Goal: Task Accomplishment & Management: Manage account settings

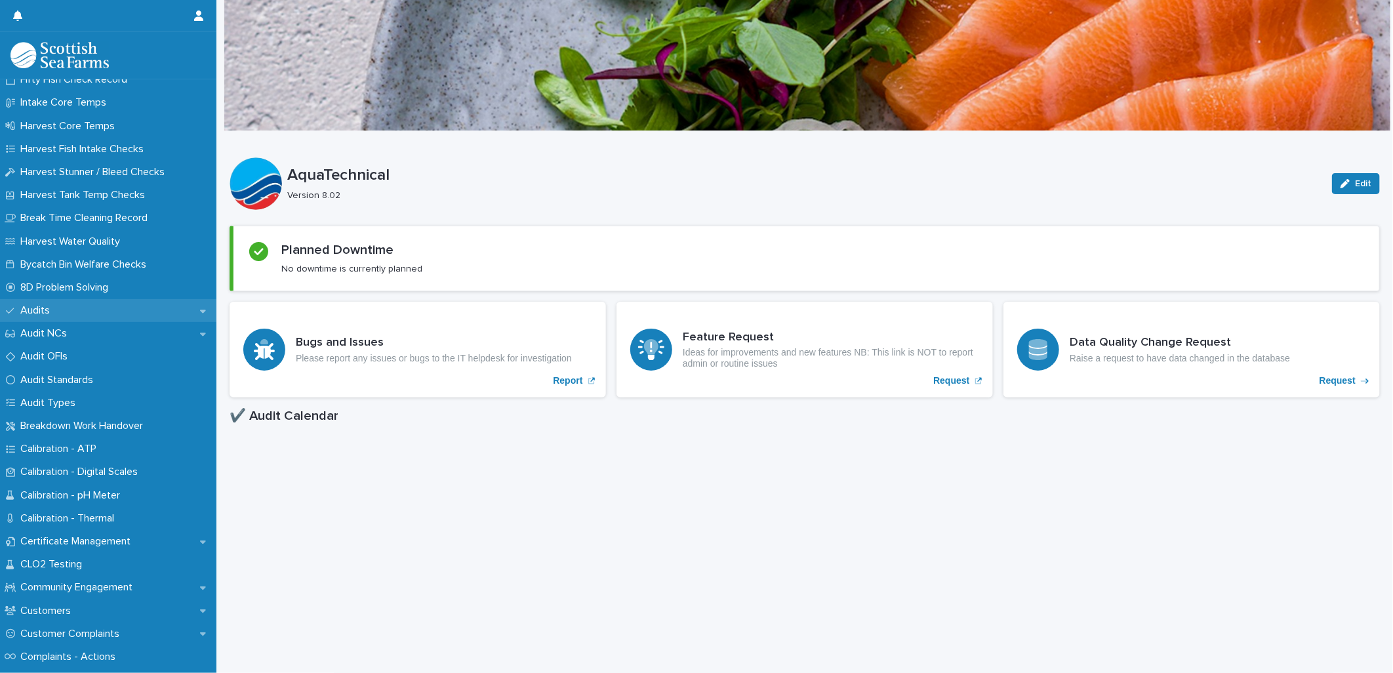
scroll to position [218, 0]
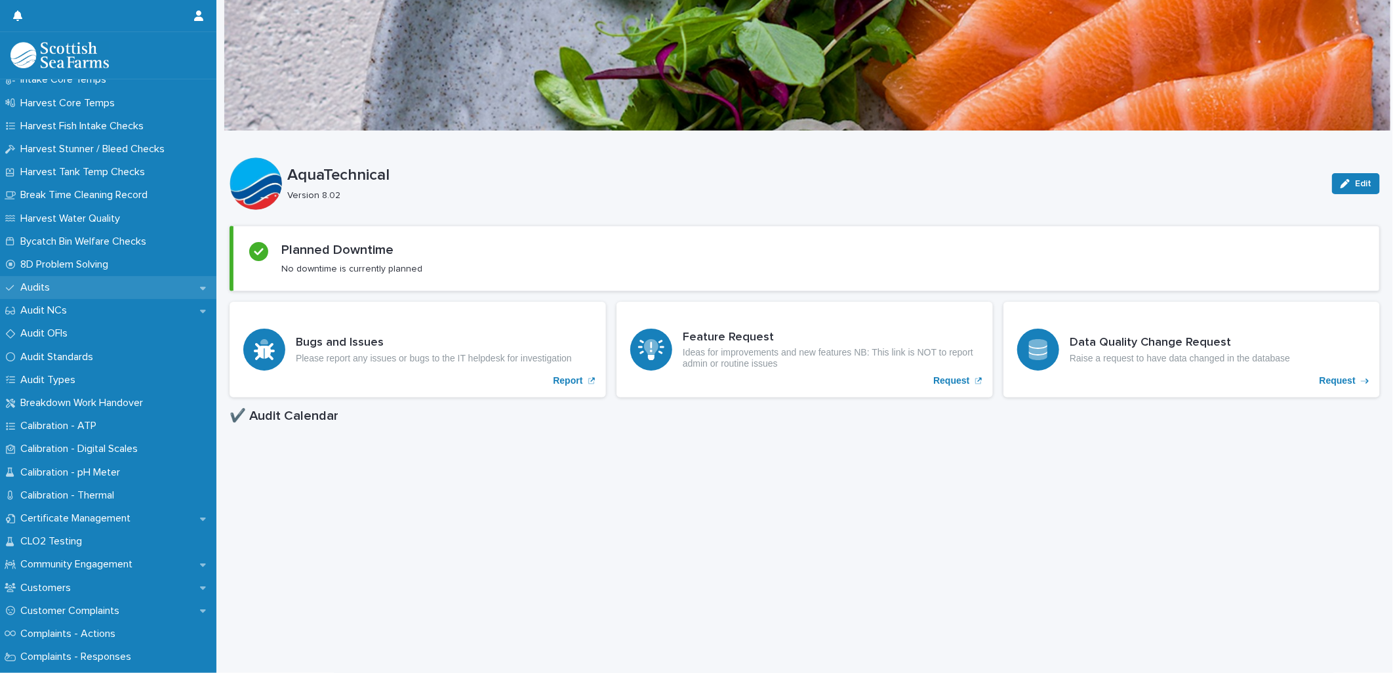
click at [122, 513] on p "Certificate Management" at bounding box center [78, 518] width 126 height 12
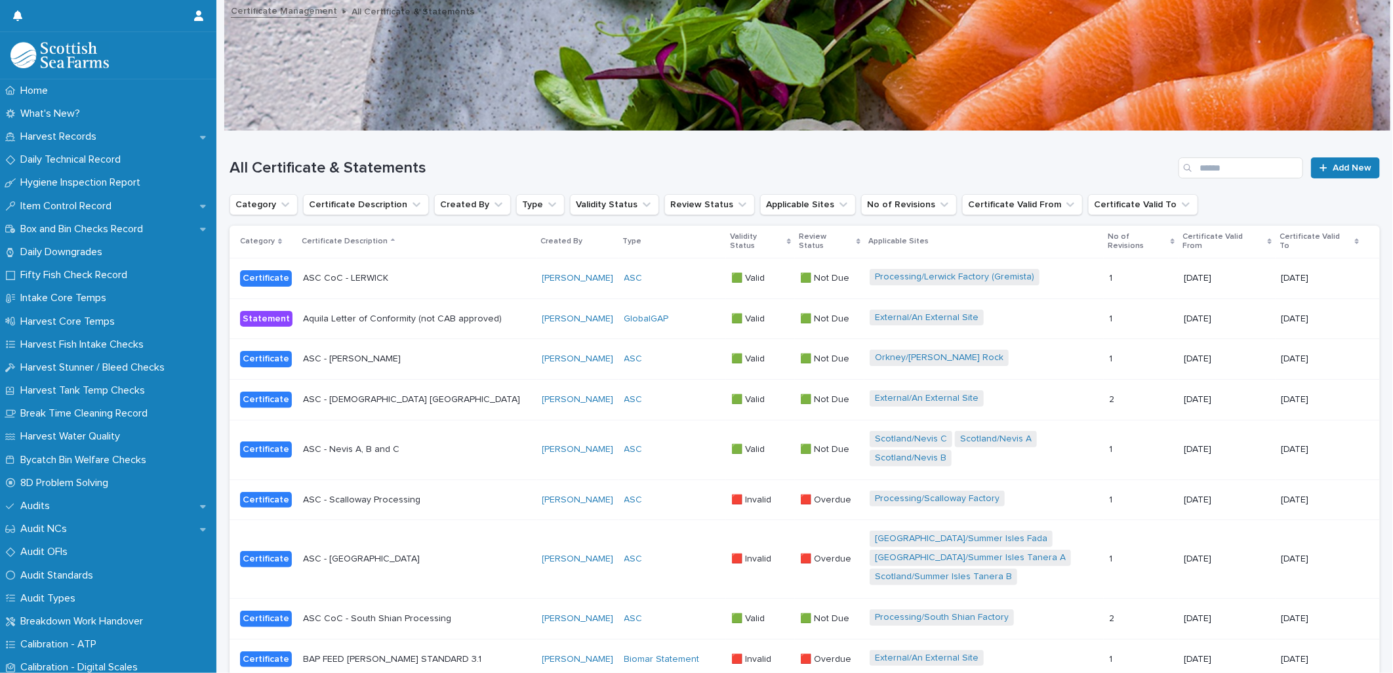
click at [1187, 169] on div "Search" at bounding box center [1188, 167] width 21 height 21
click at [1197, 161] on input "Search" at bounding box center [1240, 167] width 125 height 21
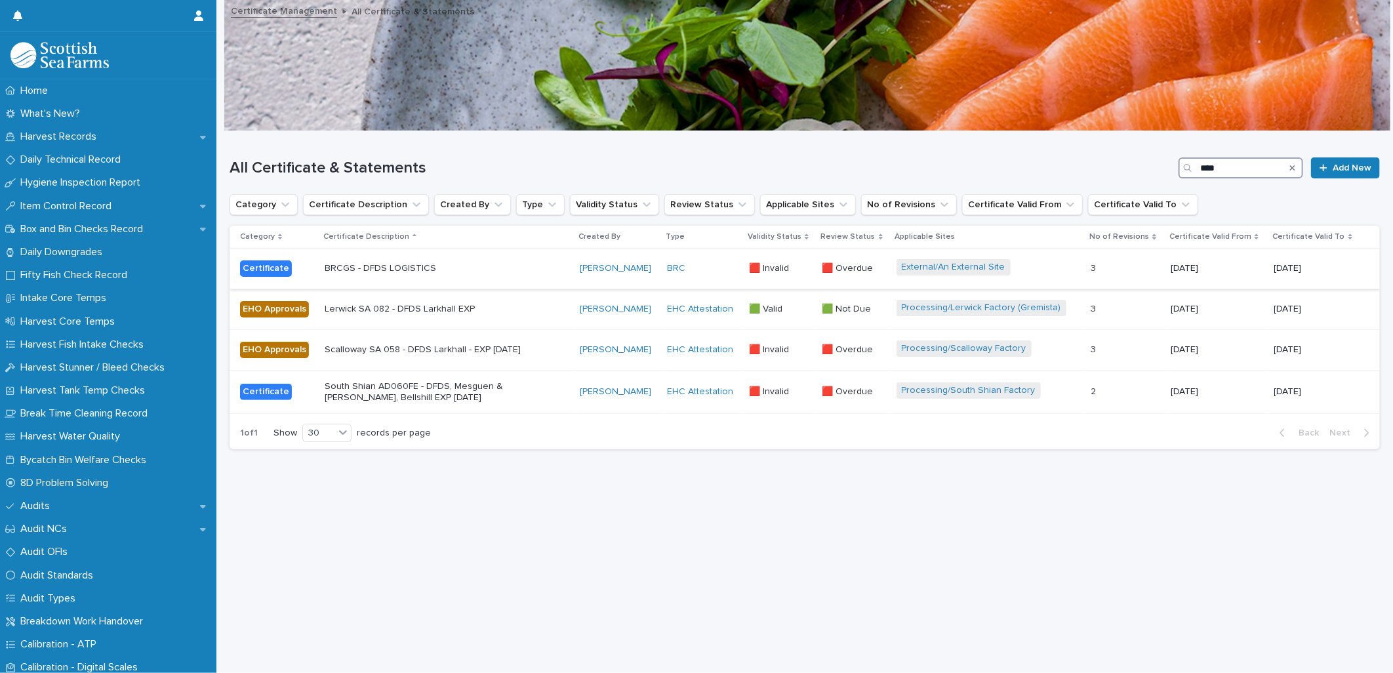
type input "****"
click at [455, 269] on p "BRCGS - DFDS LOGISTICS" at bounding box center [440, 268] width 230 height 11
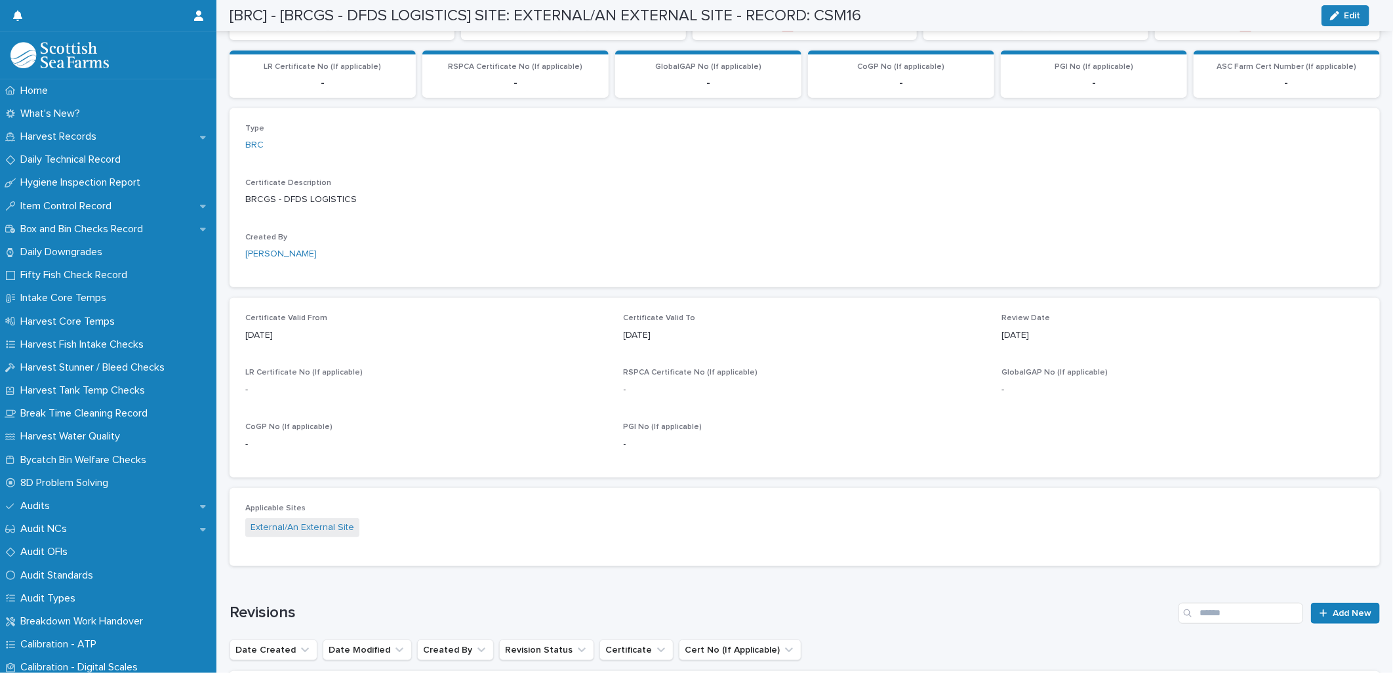
scroll to position [582, 0]
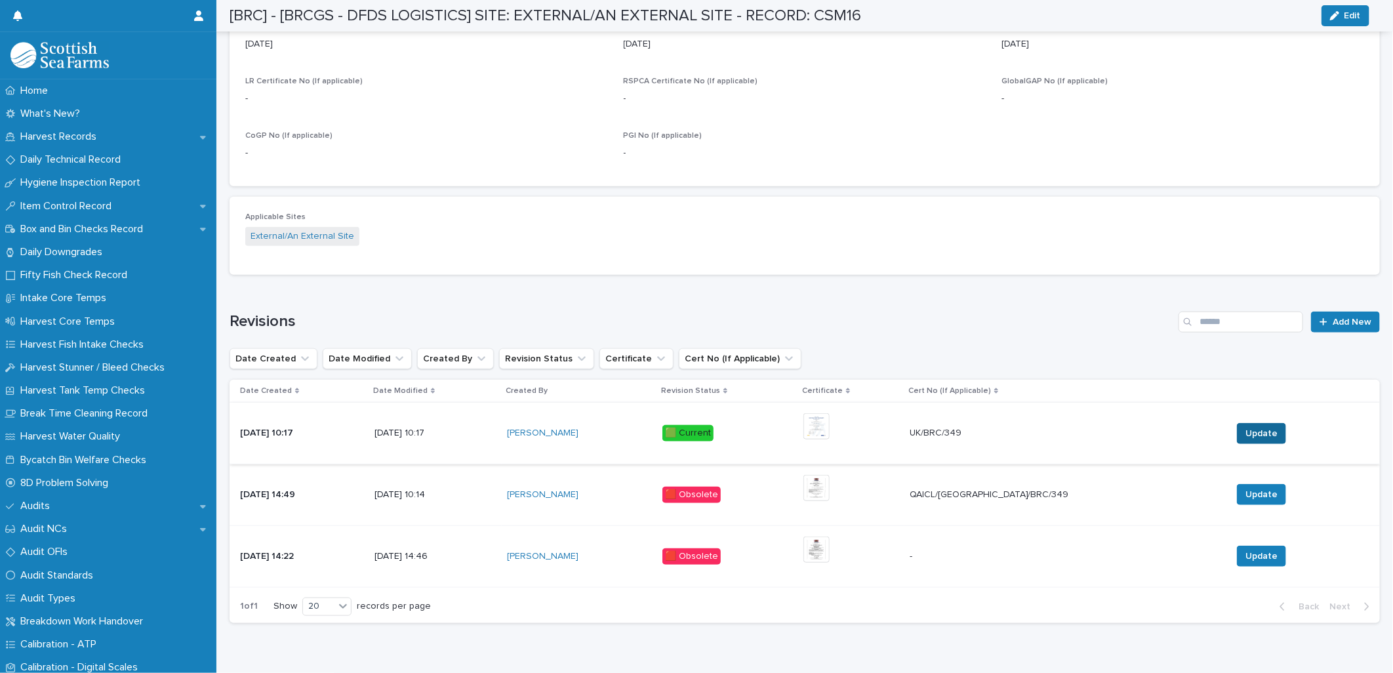
click at [1245, 427] on span "Update" at bounding box center [1261, 433] width 32 height 13
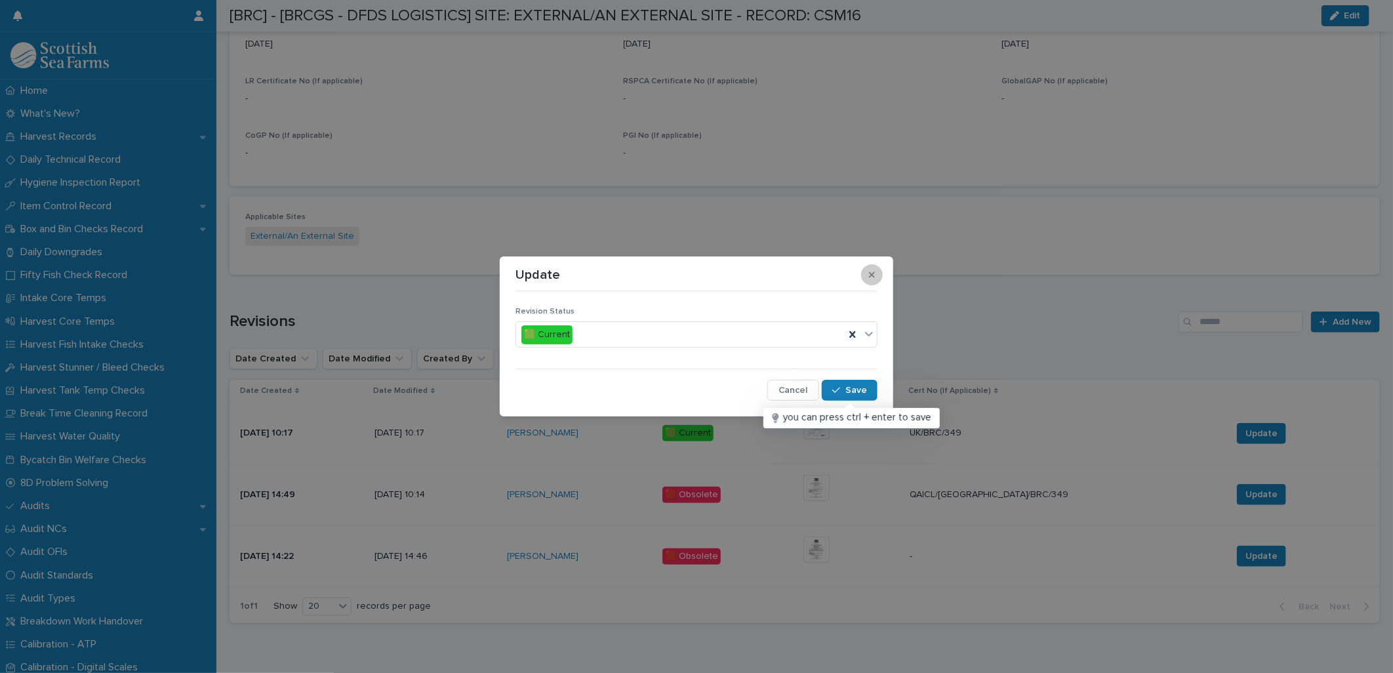
click at [872, 273] on icon "button" at bounding box center [872, 274] width 6 height 6
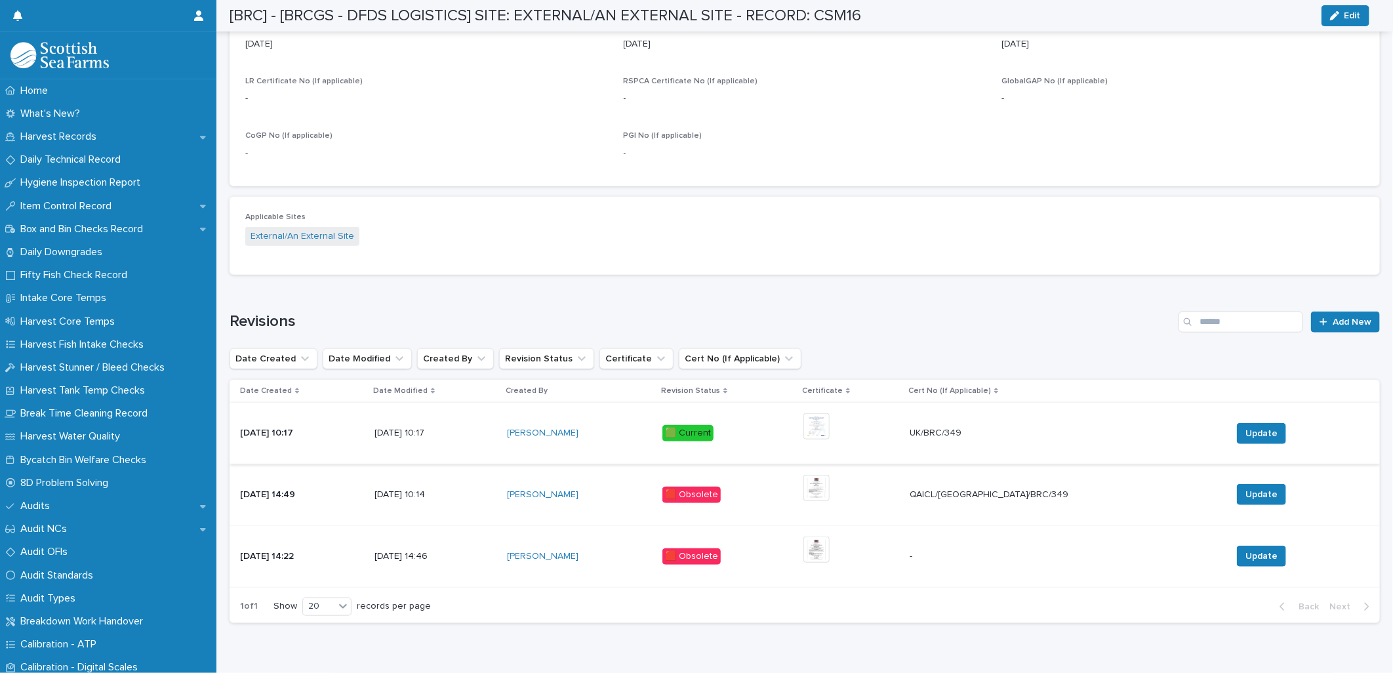
click at [829, 429] on img at bounding box center [816, 426] width 26 height 26
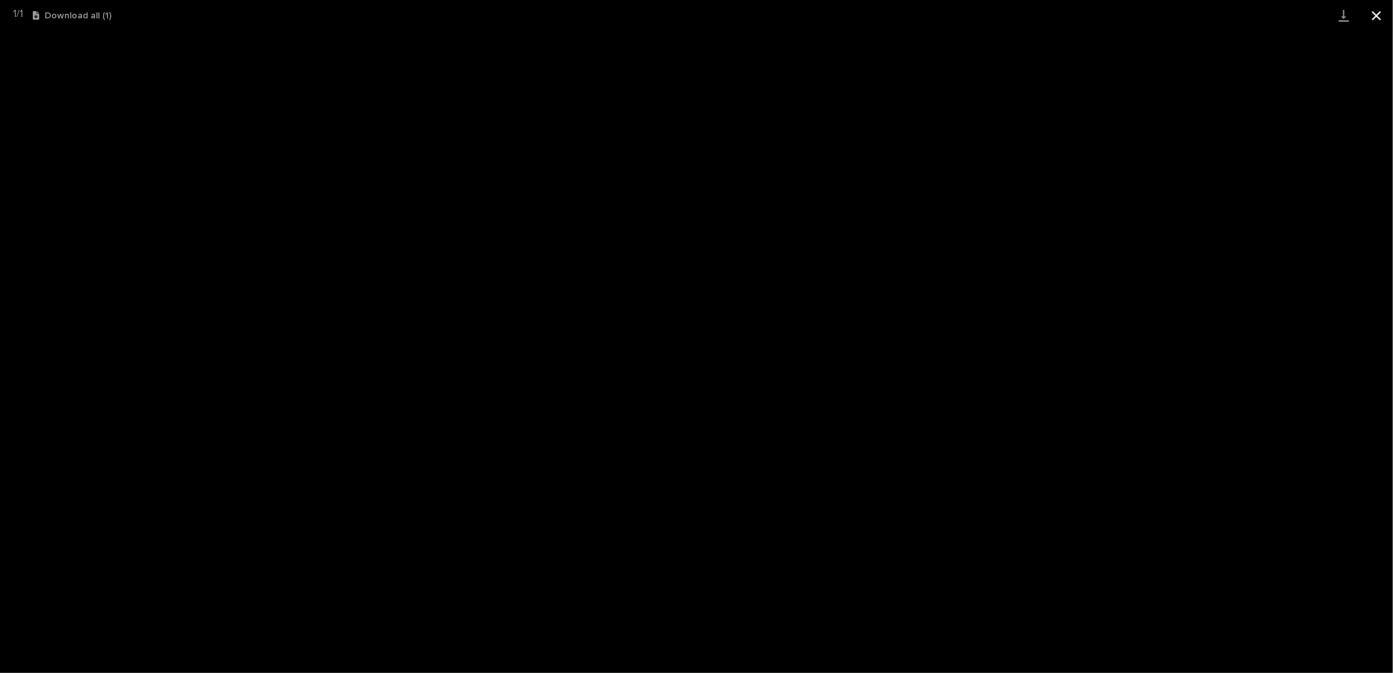
click at [1381, 18] on button "Close gallery" at bounding box center [1376, 15] width 33 height 31
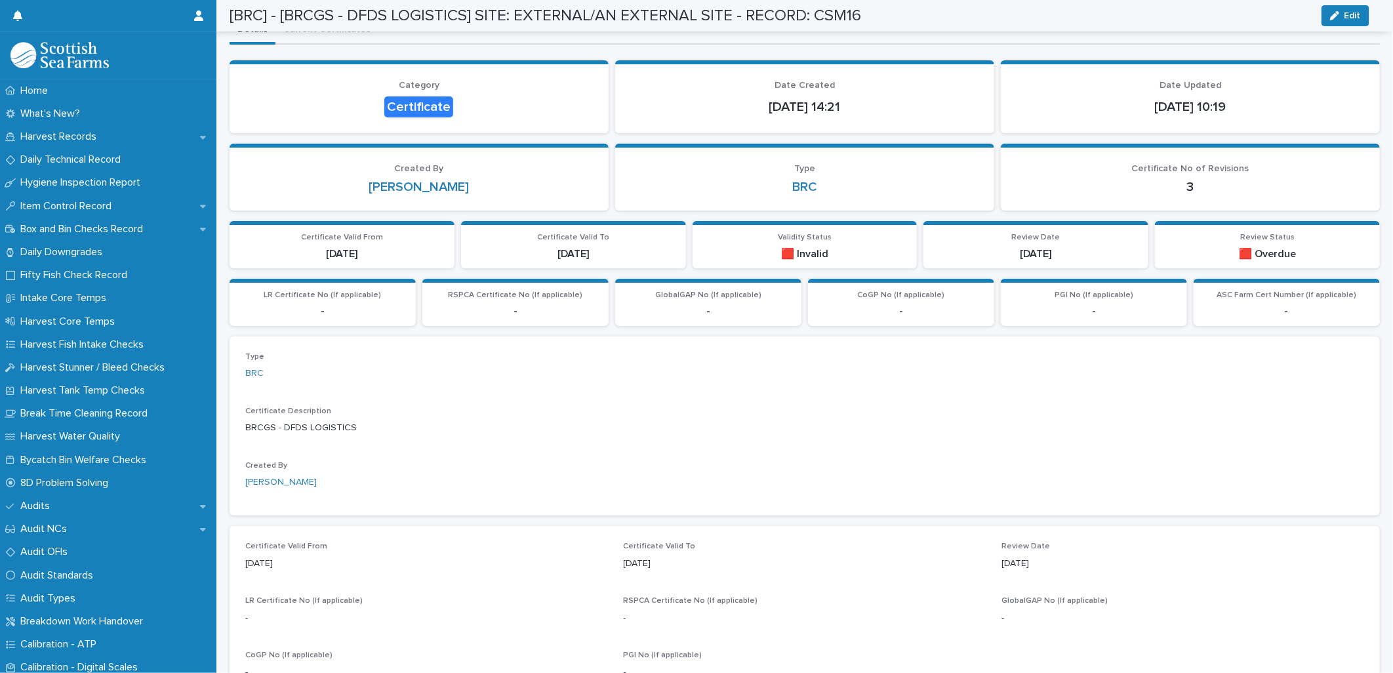
scroll to position [0, 0]
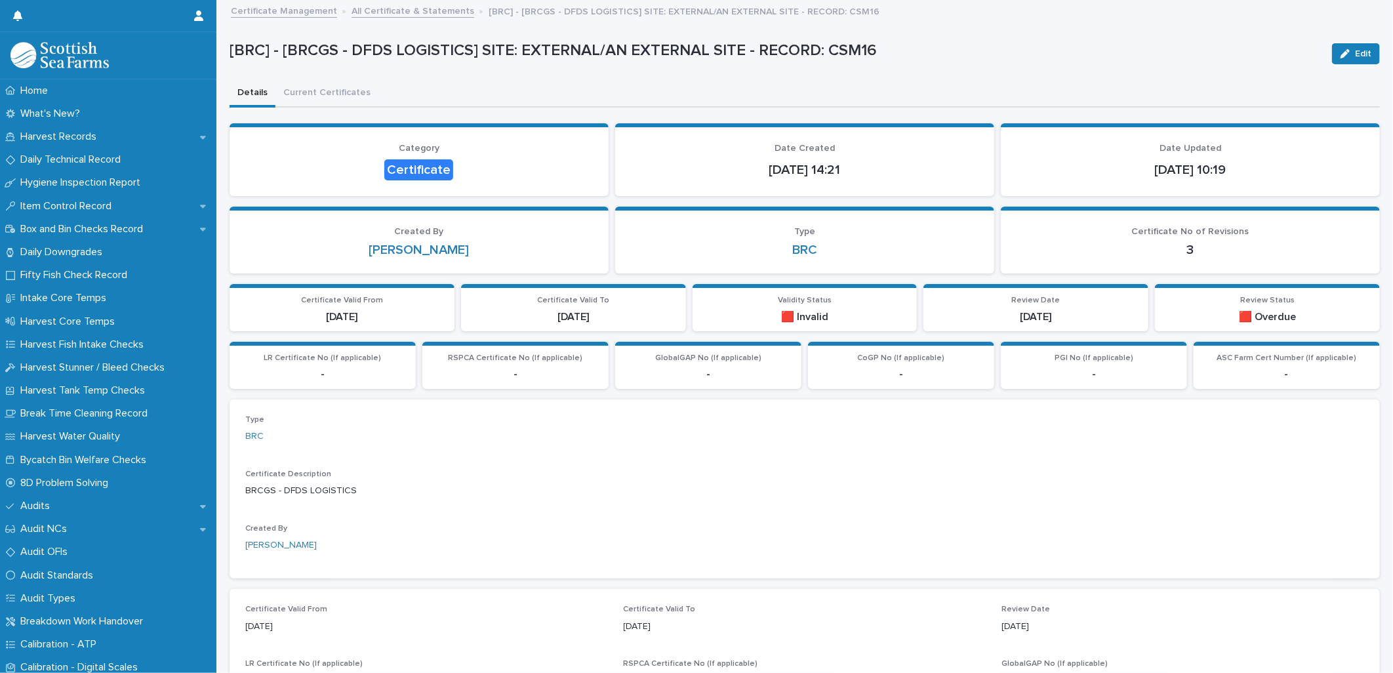
click at [388, 10] on link "All Certificate & Statements" at bounding box center [412, 10] width 123 height 15
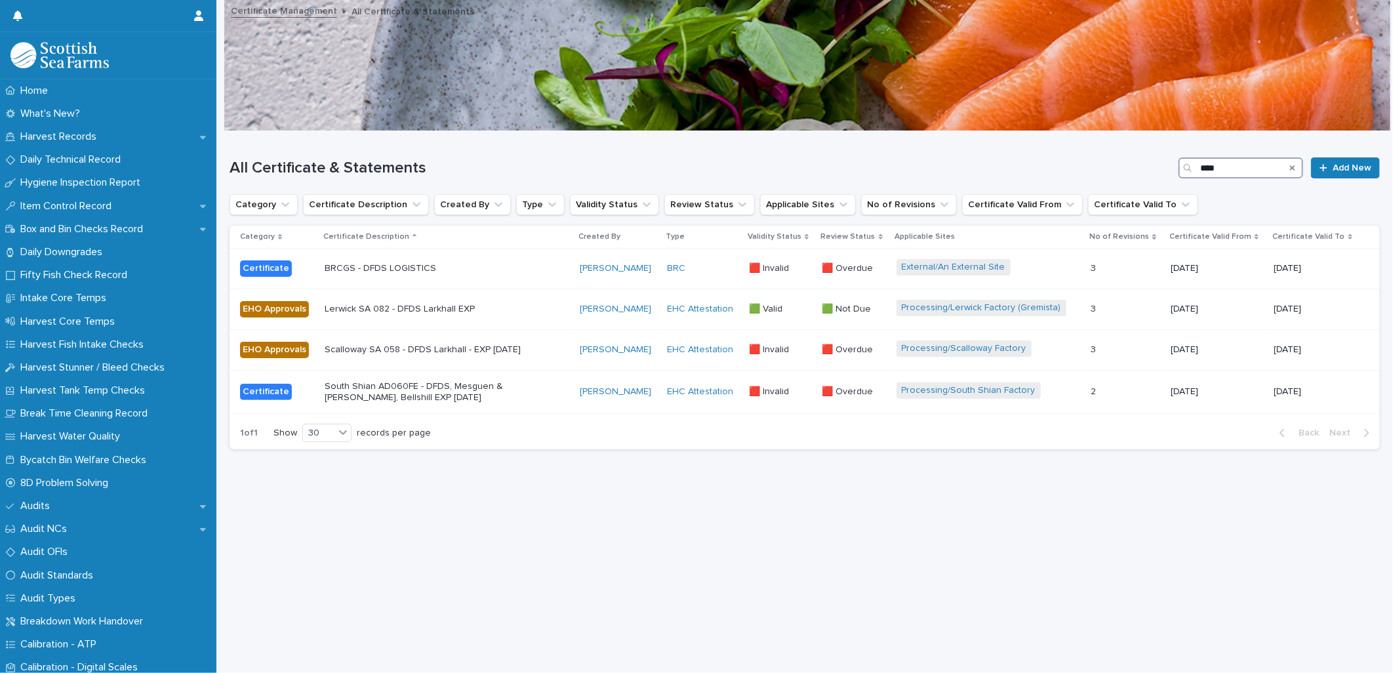
drag, startPoint x: 1220, startPoint y: 170, endPoint x: 1129, endPoint y: 146, distance: 93.9
click at [1129, 146] on div "All Certificate & Statements **** Add New" at bounding box center [805, 162] width 1150 height 63
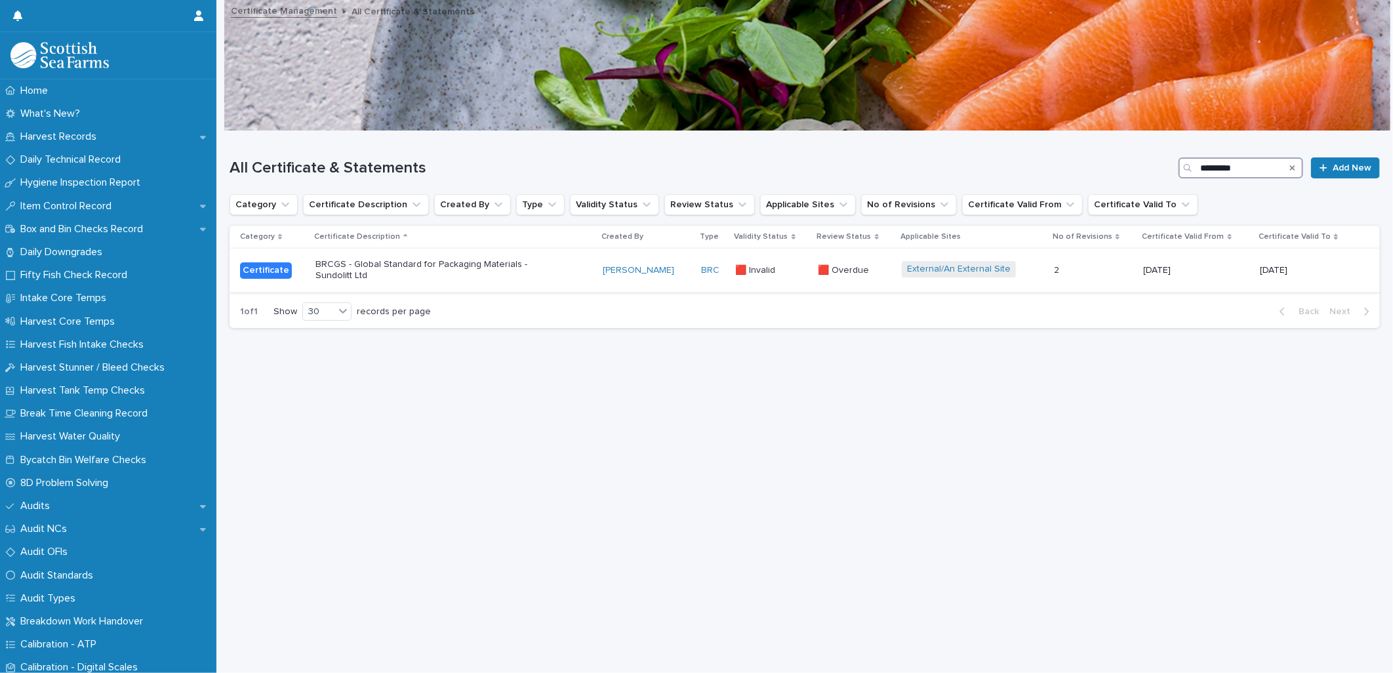
type input "*********"
click at [1090, 273] on p at bounding box center [1093, 270] width 79 height 11
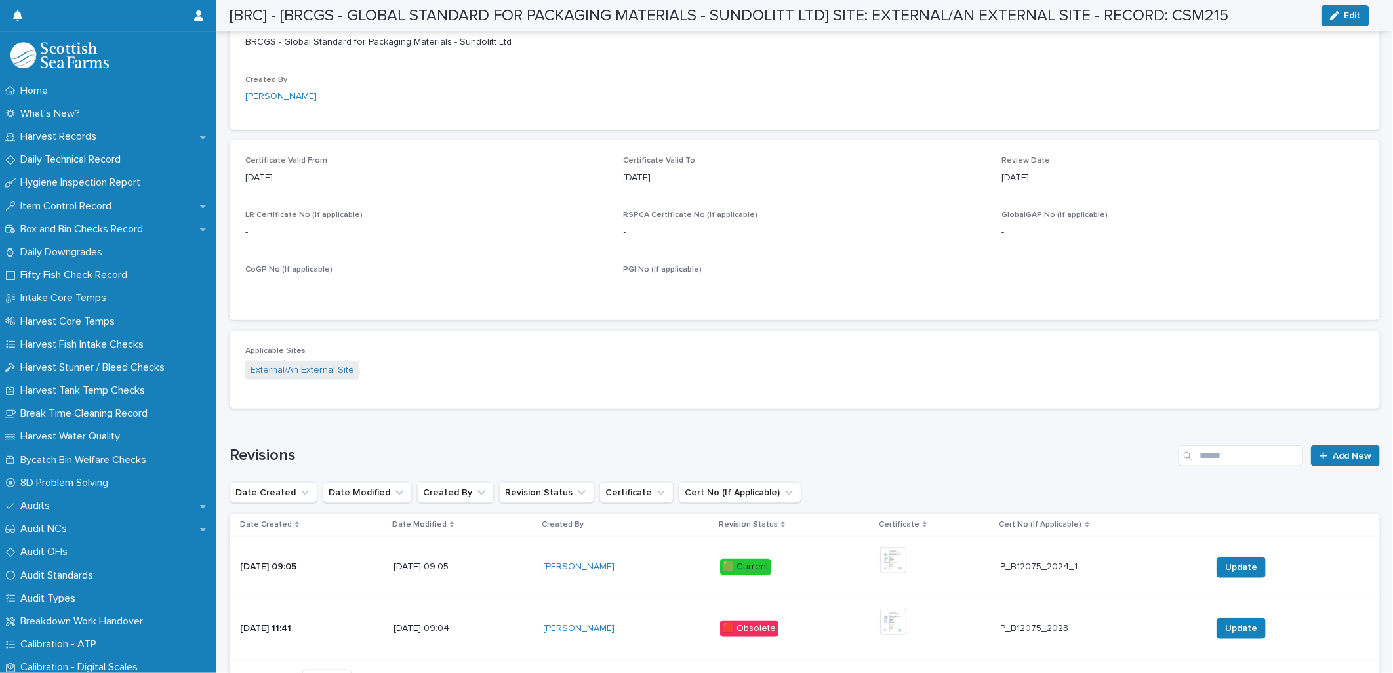
scroll to position [555, 0]
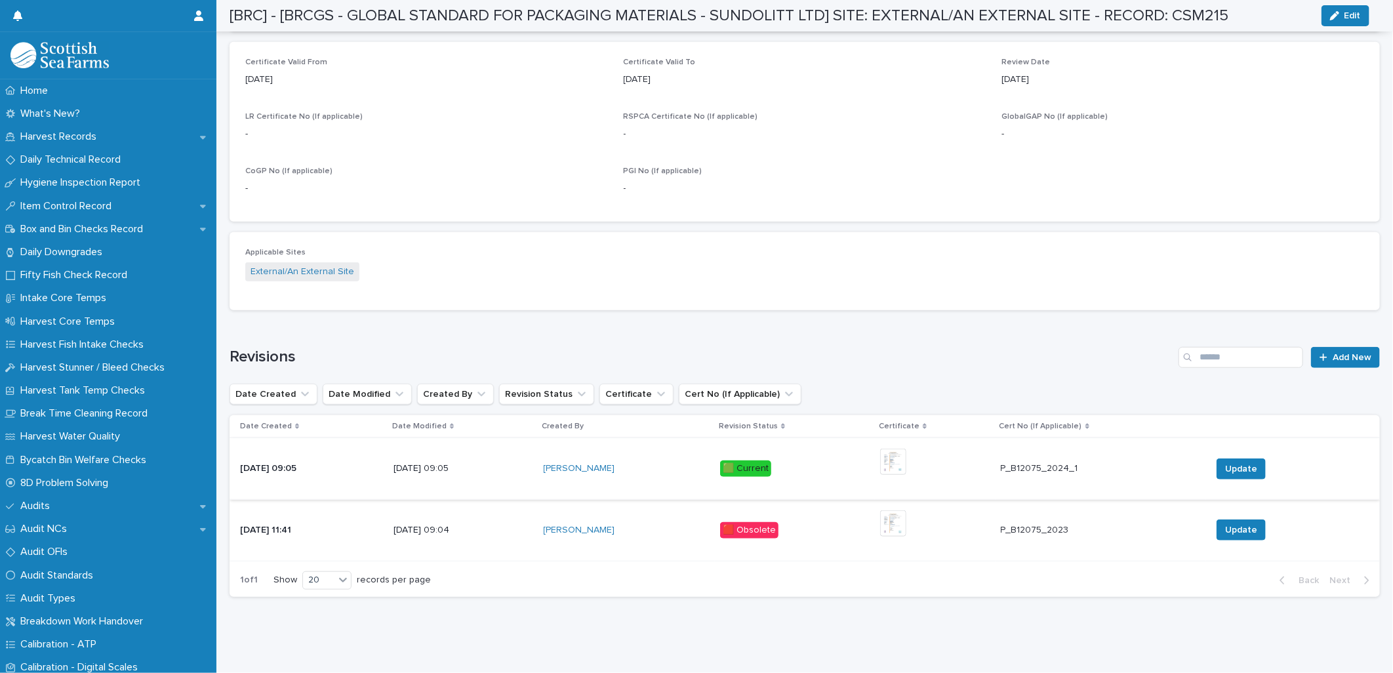
click at [906, 449] on img at bounding box center [893, 462] width 26 height 26
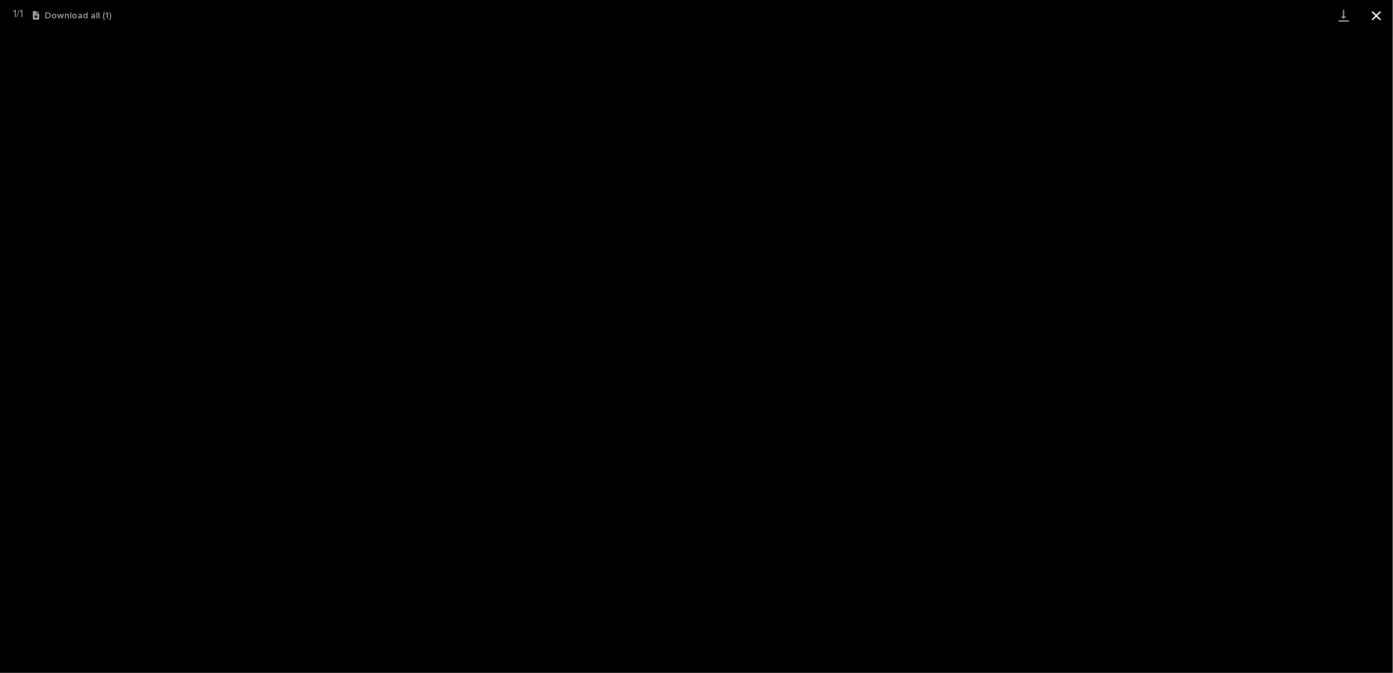
click at [1366, 7] on button "Close gallery" at bounding box center [1376, 15] width 33 height 31
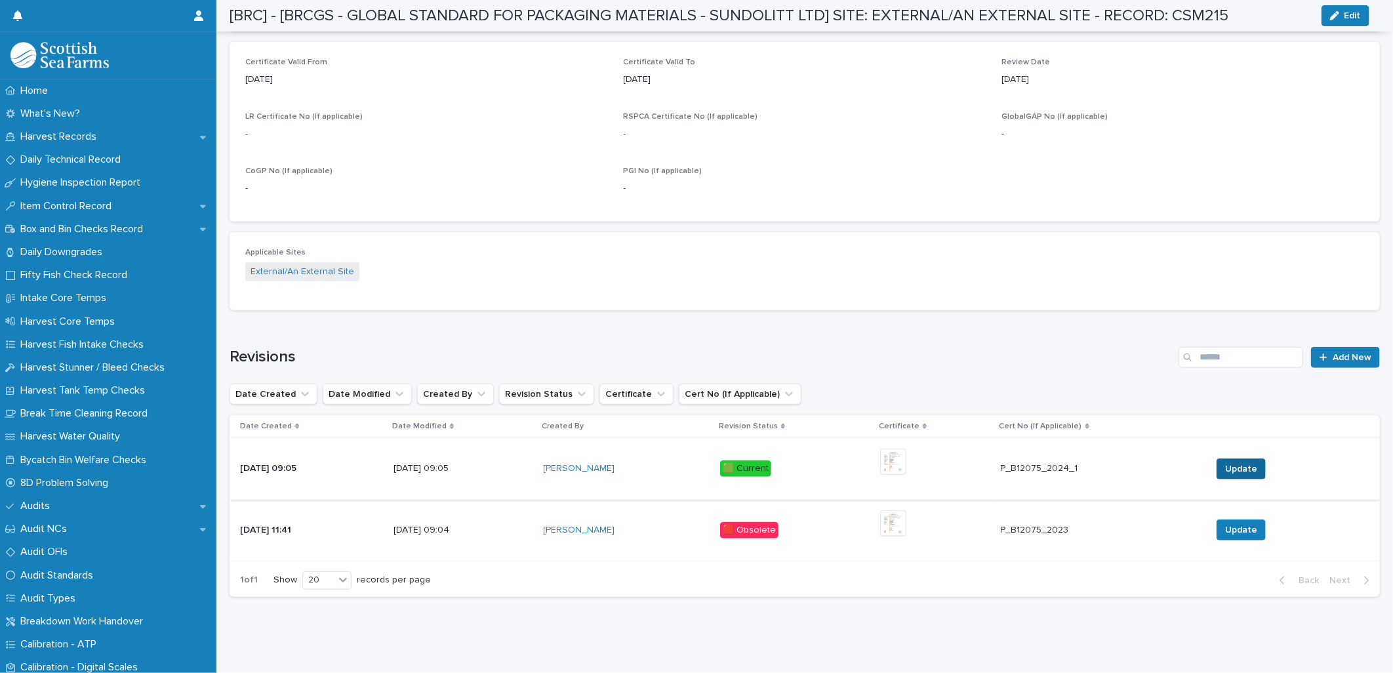
click at [1238, 462] on span "Update" at bounding box center [1241, 468] width 32 height 13
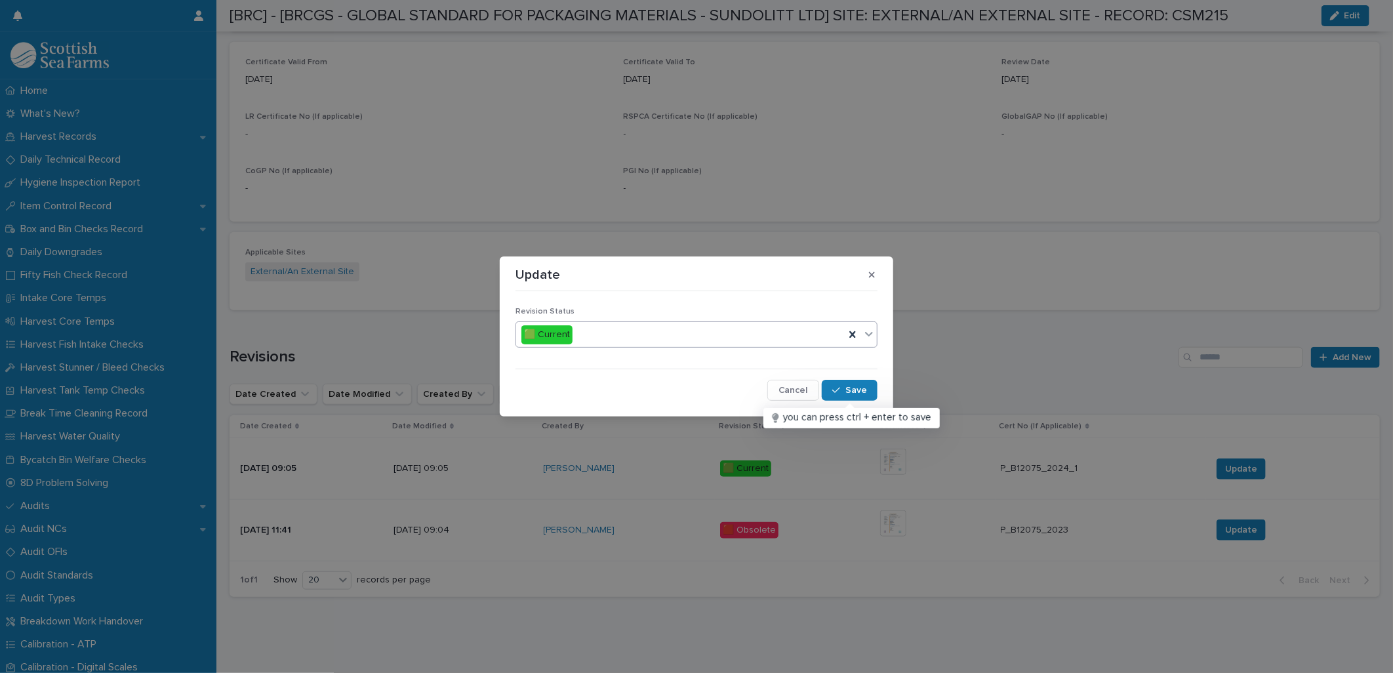
click at [870, 333] on icon at bounding box center [869, 334] width 8 height 5
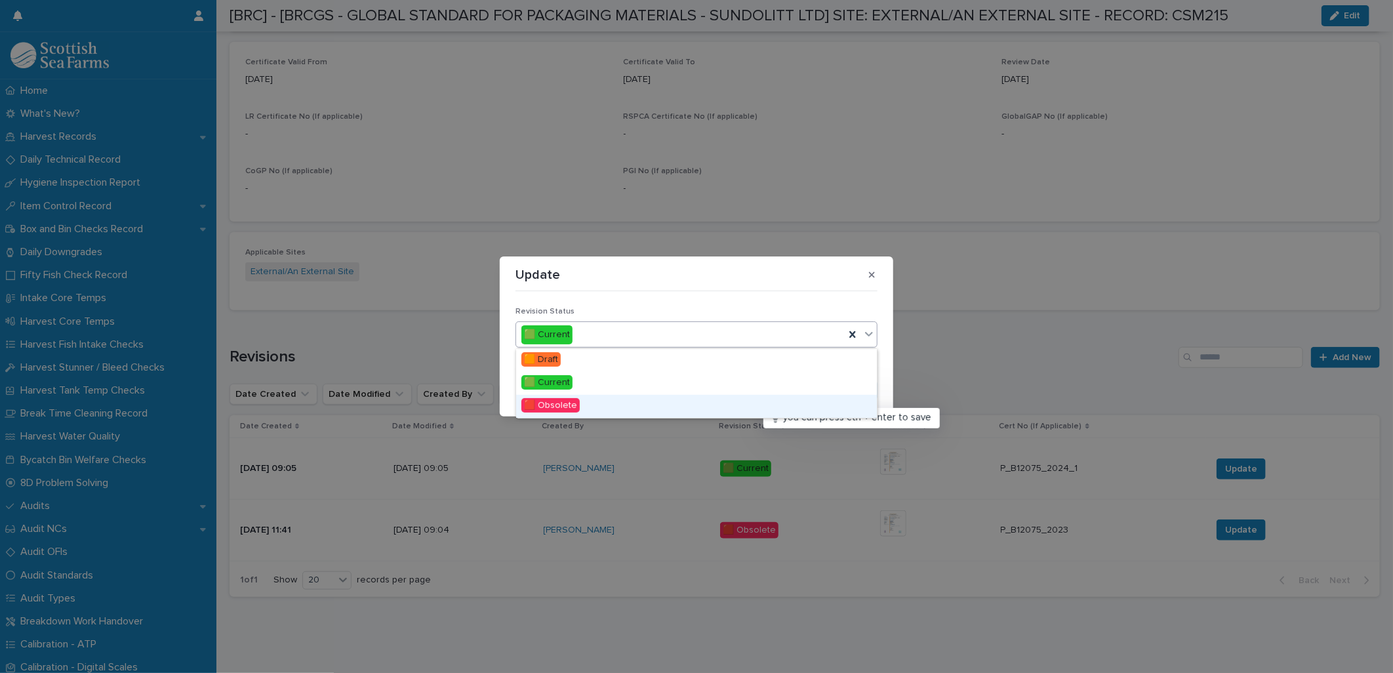
click at [779, 401] on div "🟥 Obsolete" at bounding box center [696, 406] width 361 height 23
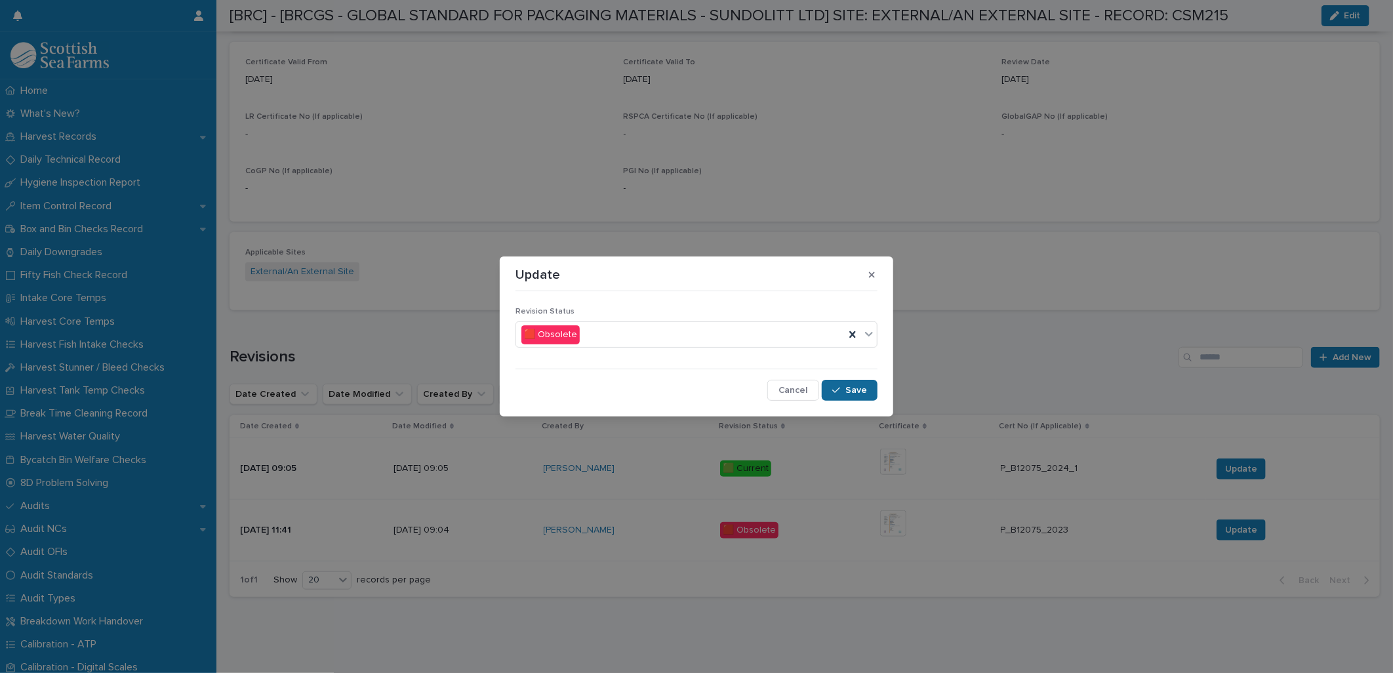
click at [862, 388] on span "Save" at bounding box center [856, 390] width 22 height 9
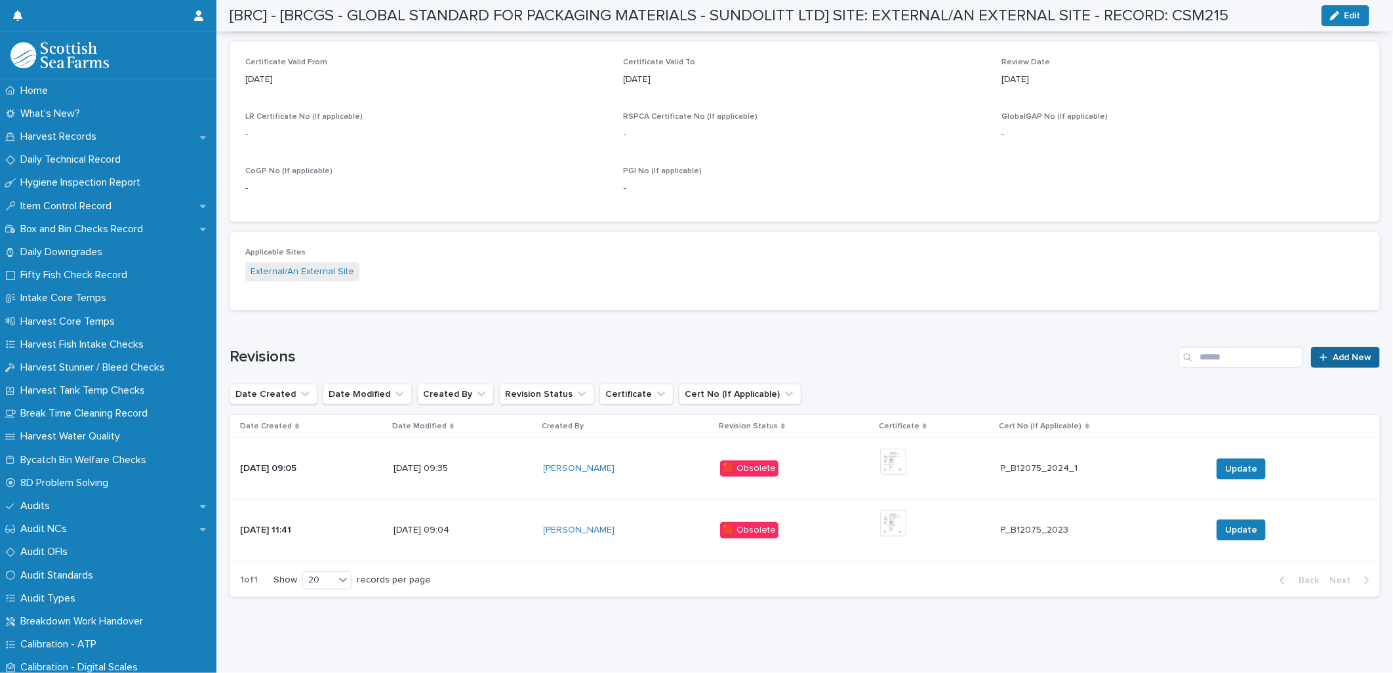
click at [1332, 353] on span "Add New" at bounding box center [1351, 357] width 39 height 9
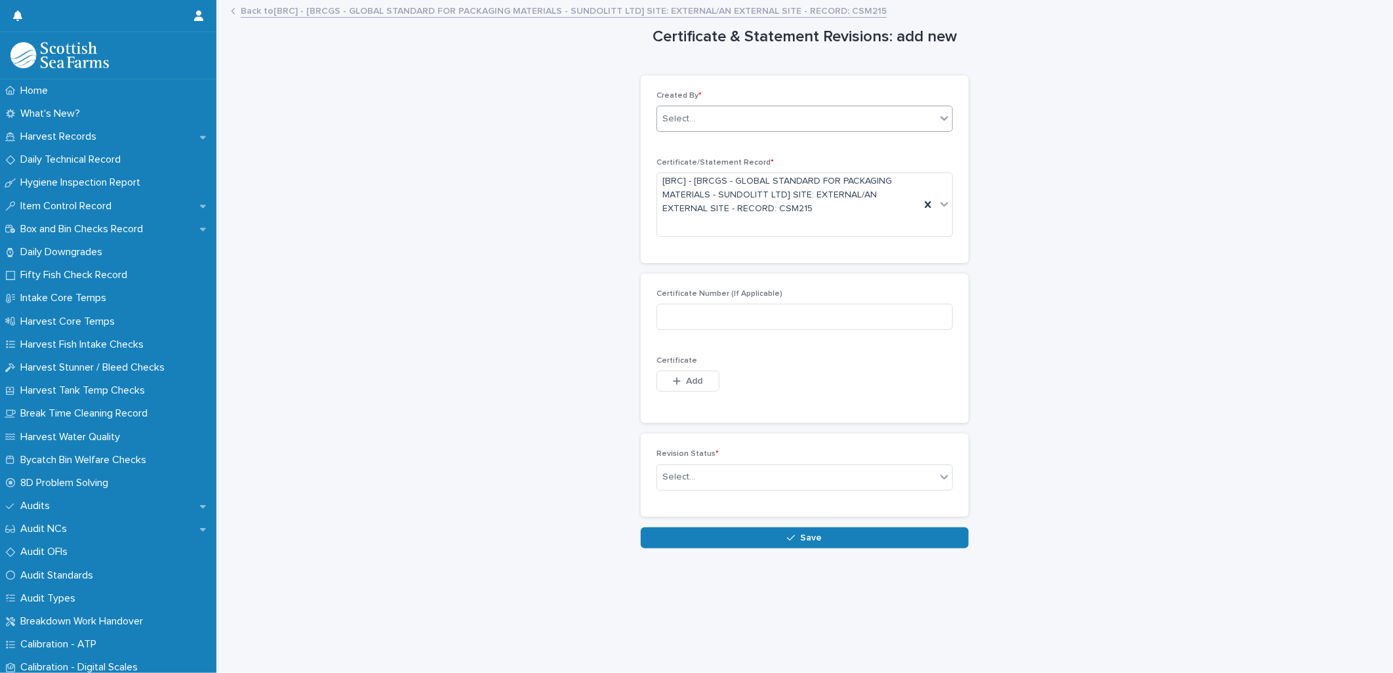
click at [798, 118] on div "Select..." at bounding box center [796, 119] width 279 height 22
type input "*******"
click at [799, 146] on div "[PERSON_NAME]" at bounding box center [799, 143] width 295 height 23
click at [743, 319] on input at bounding box center [804, 317] width 296 height 26
click at [678, 477] on div "Select..." at bounding box center [678, 477] width 33 height 14
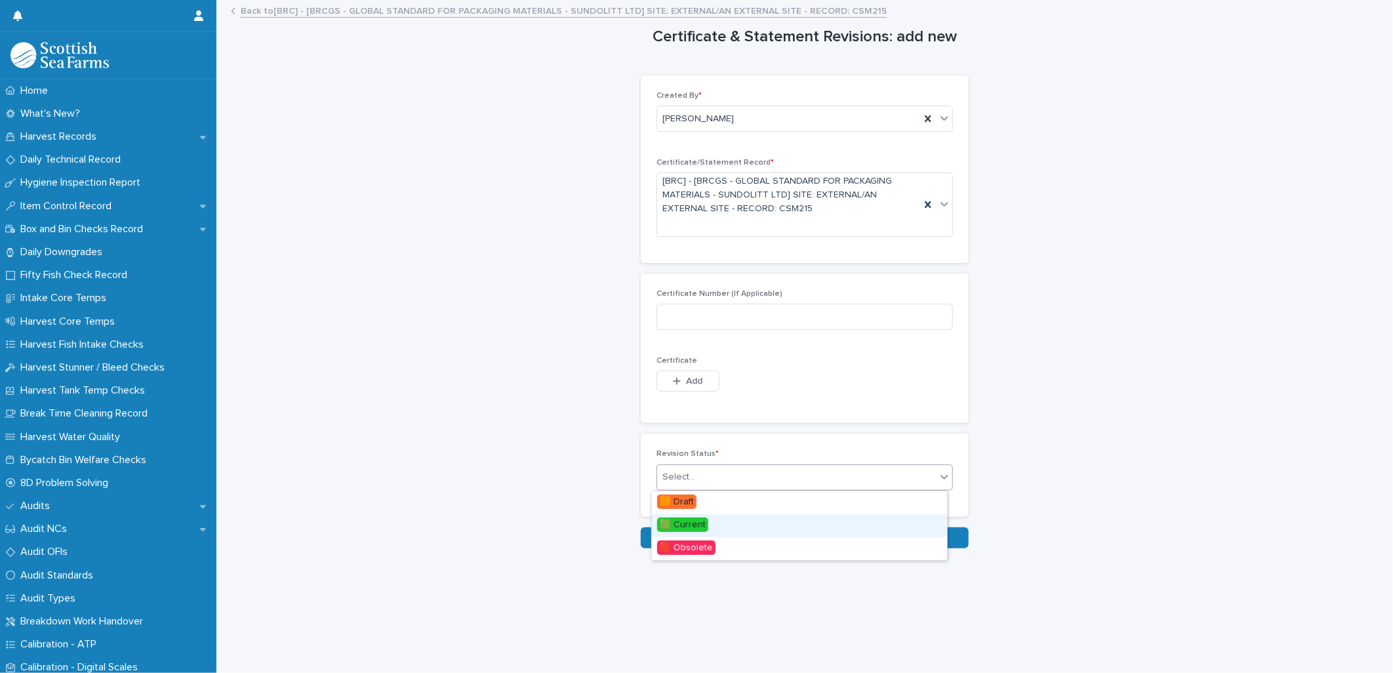
click at [696, 522] on span "🟩 Current" at bounding box center [682, 524] width 51 height 14
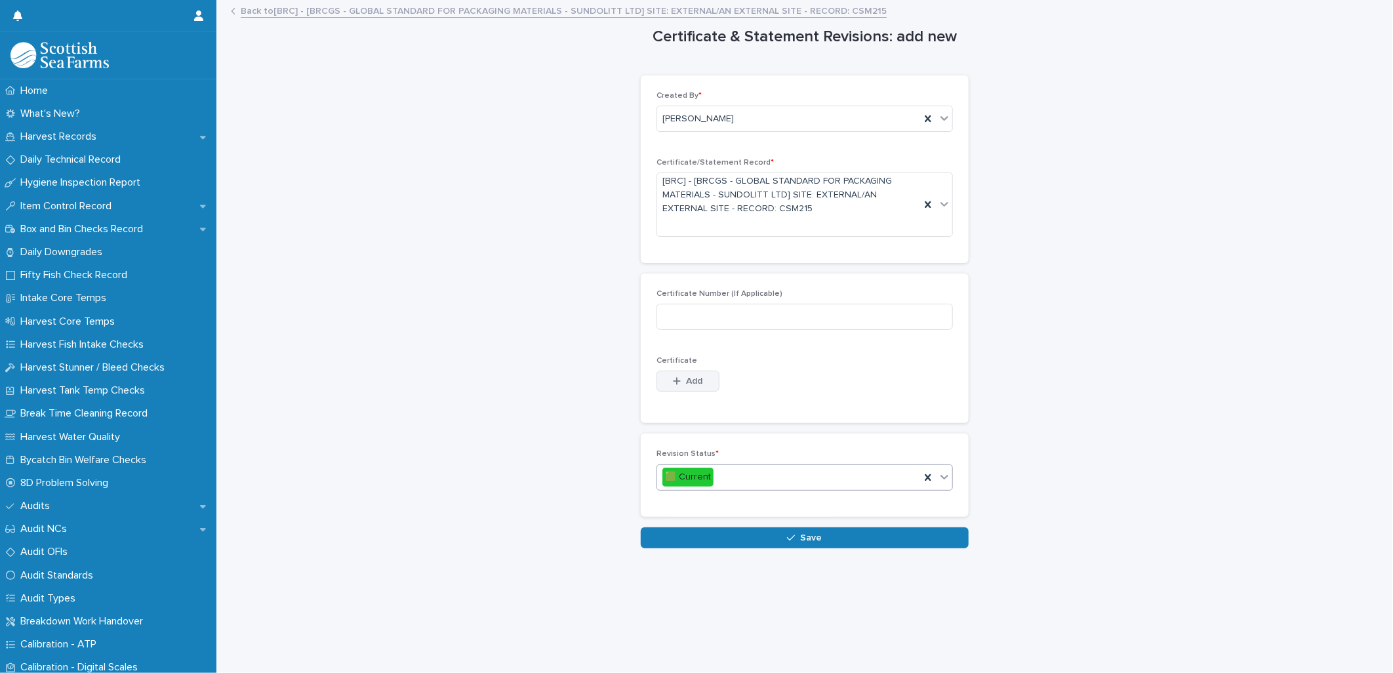
click at [677, 378] on div "button" at bounding box center [679, 380] width 13 height 9
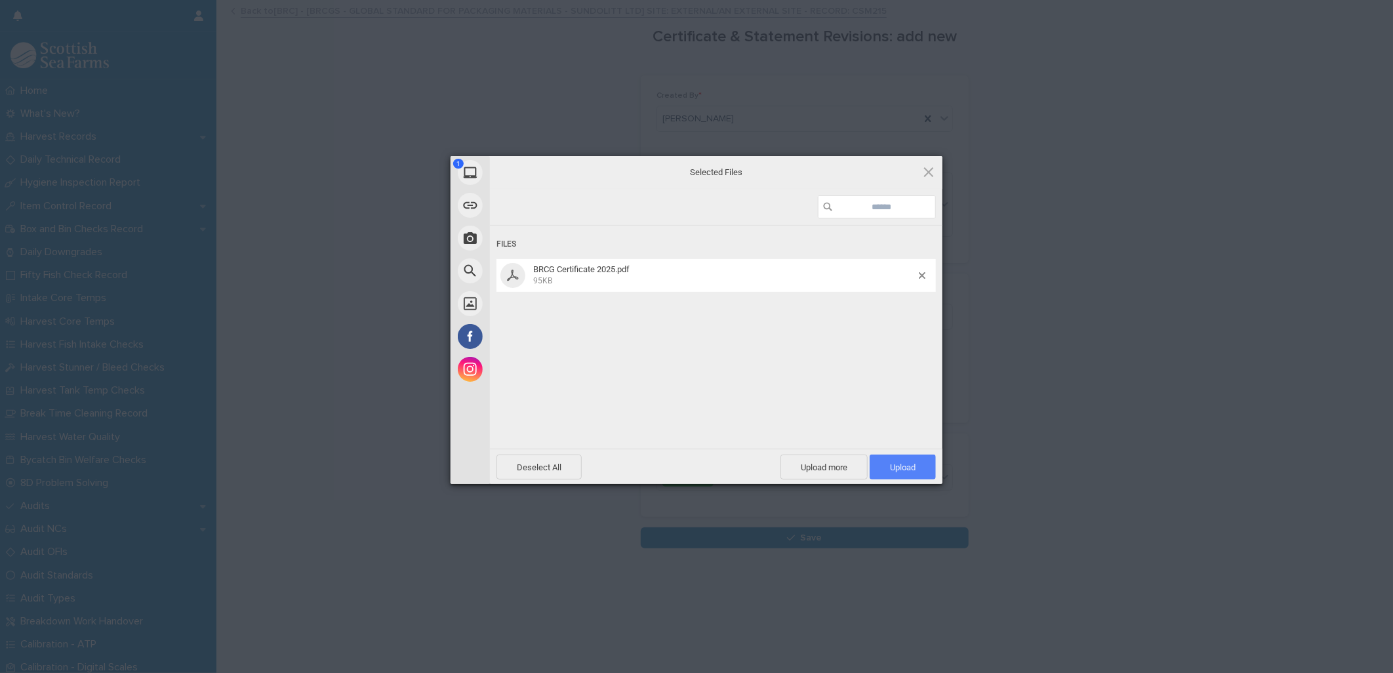
click at [915, 466] on span "Upload 1" at bounding box center [903, 467] width 26 height 10
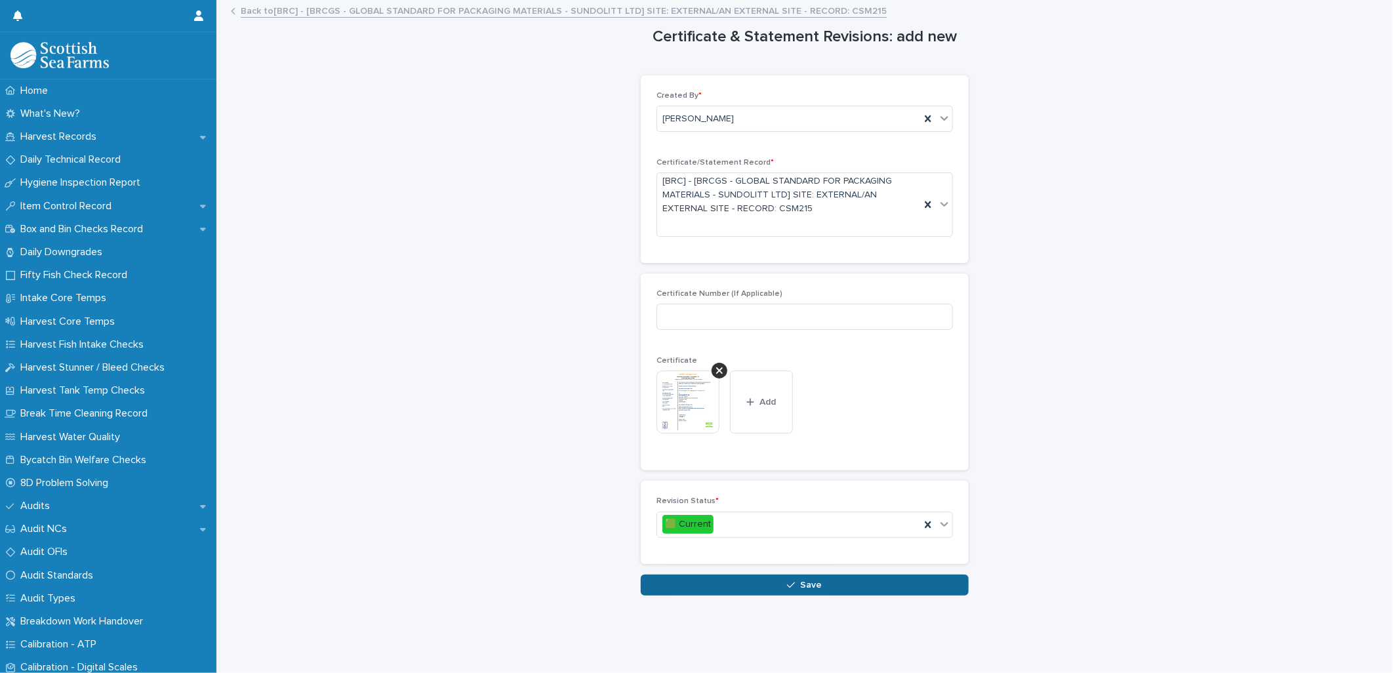
click at [847, 590] on button "Save" at bounding box center [805, 584] width 328 height 21
